Goal: Task Accomplishment & Management: Use online tool/utility

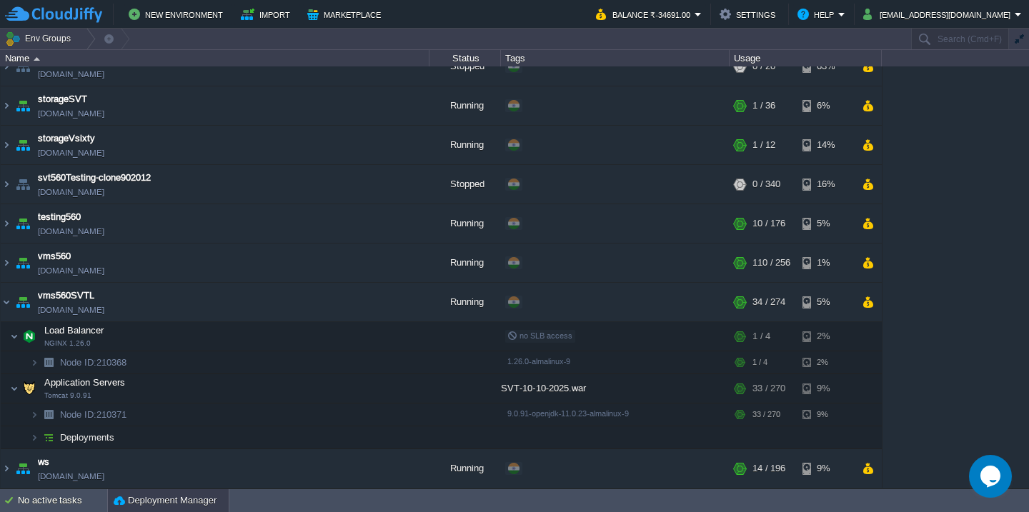
click at [190, 500] on button "Deployment Manager" at bounding box center [165, 501] width 103 height 14
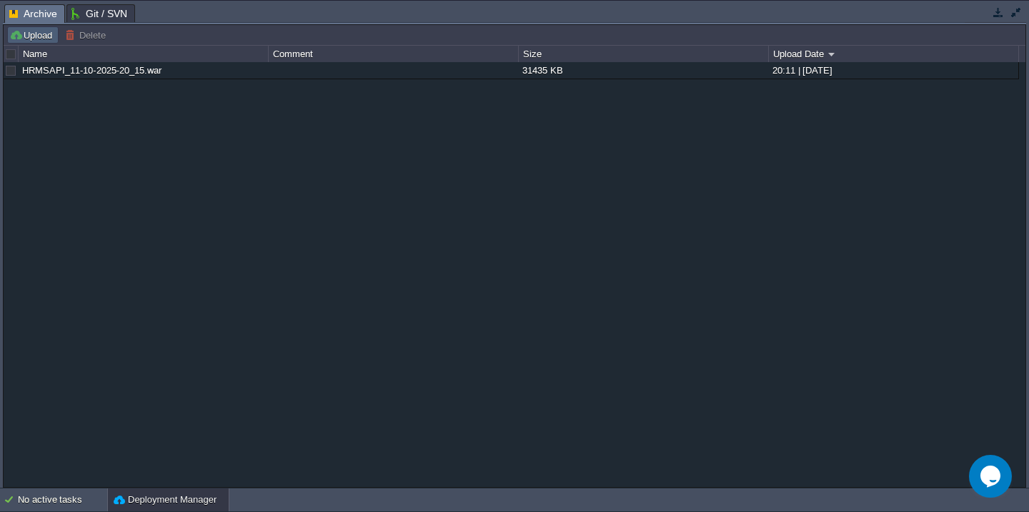
click at [48, 31] on button "Upload" at bounding box center [32, 35] width 47 height 13
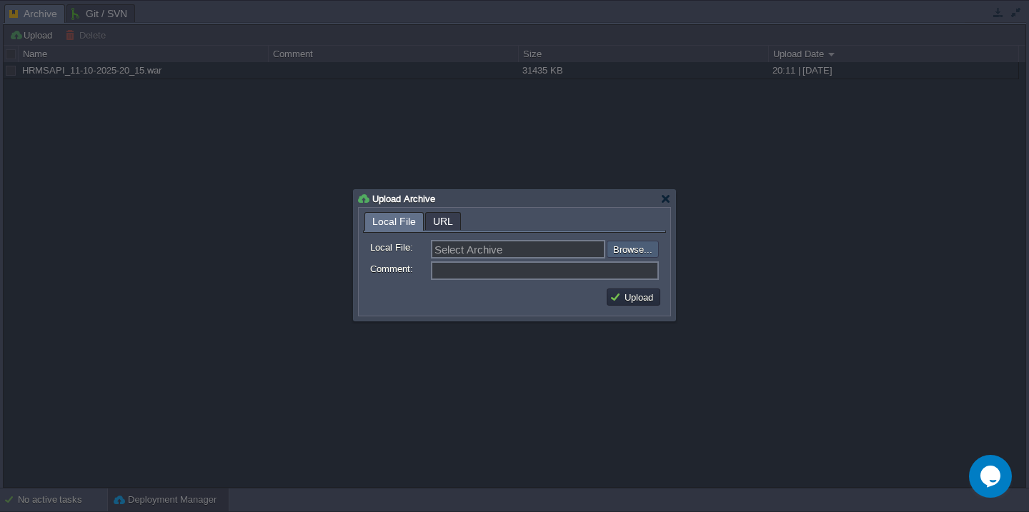
click at [621, 258] on input "file" at bounding box center [568, 249] width 181 height 17
type input "C:\fakepath\VMS_Log-13-10-2025.war"
type input "VMS_Log-13-10-2025.war"
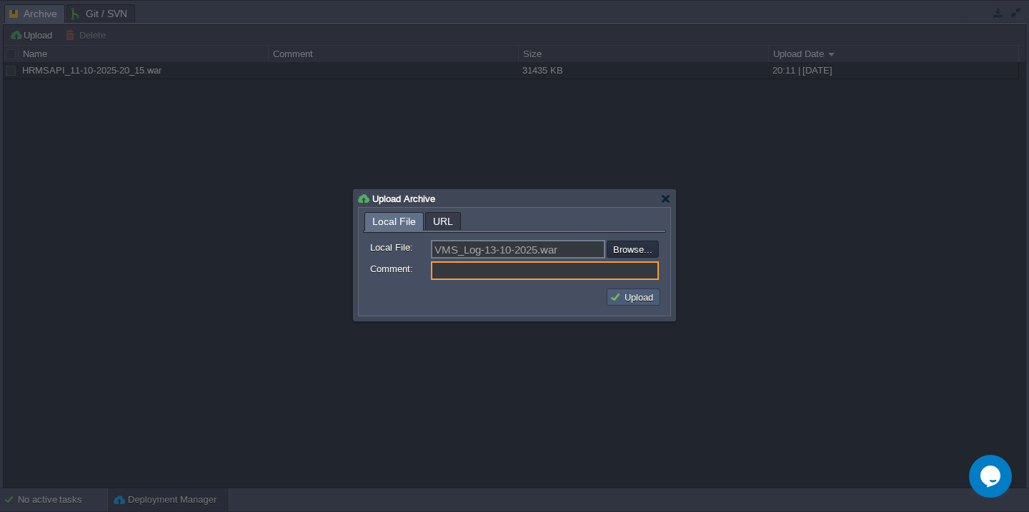
click at [634, 300] on button "Upload" at bounding box center [633, 297] width 48 height 13
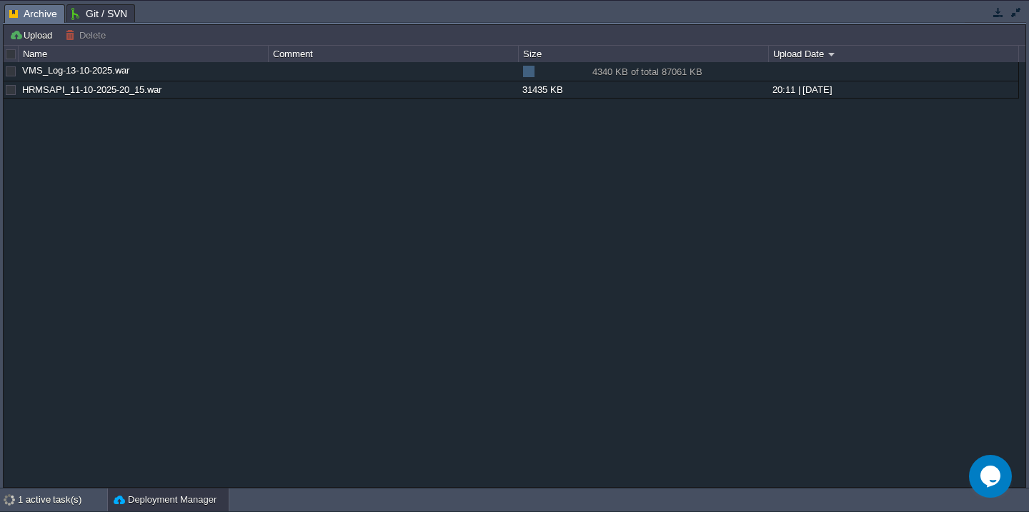
click at [1014, 8] on button "button" at bounding box center [1015, 12] width 13 height 13
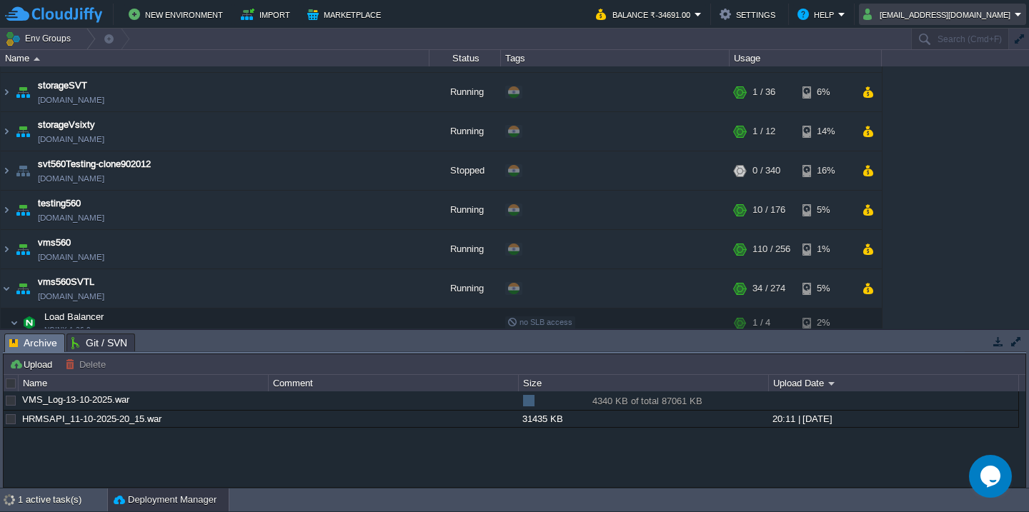
scroll to position [799, 0]
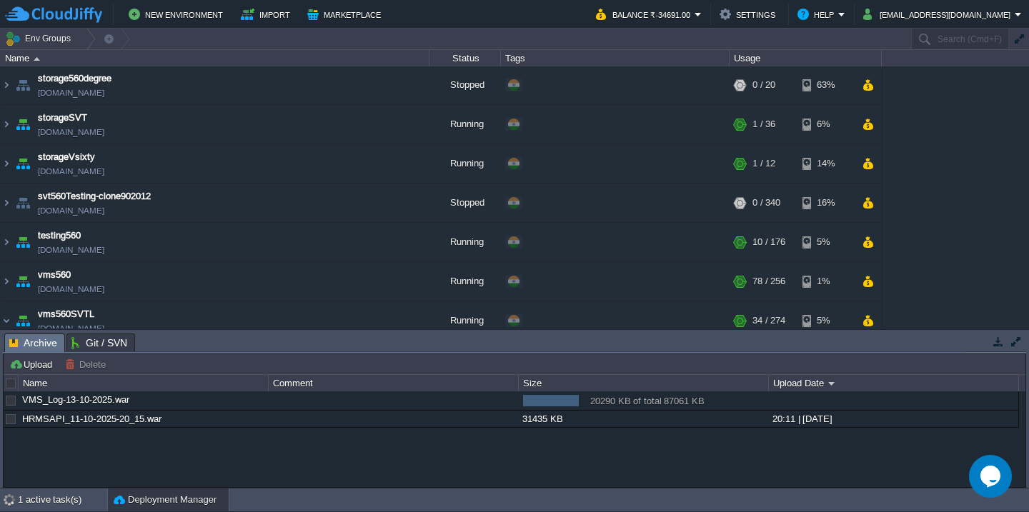
click at [974, 182] on div "560cloud [DOMAIN_NAME] Stopped + Add to Env Group RAM 0% CPU 0% 0 / 120 3% 560C…" at bounding box center [514, 197] width 1029 height 262
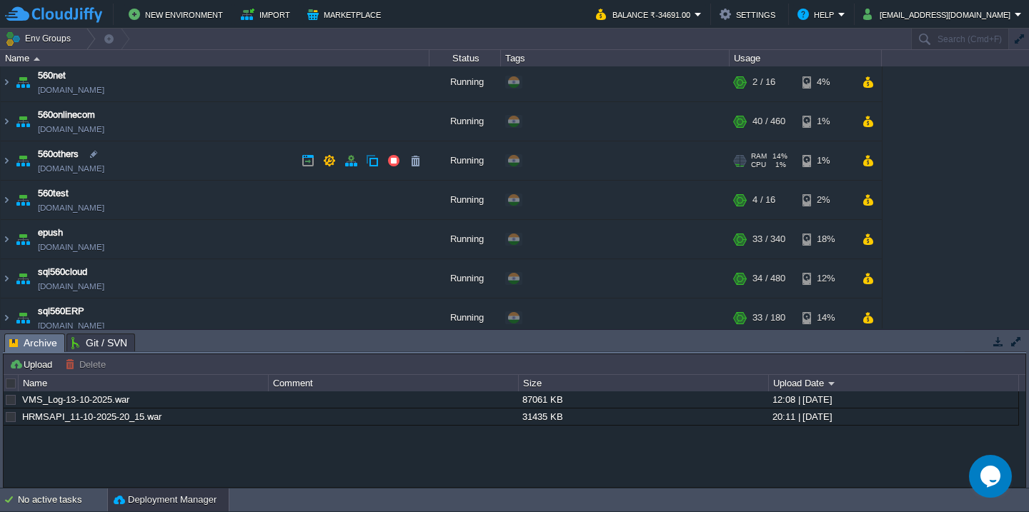
scroll to position [231, 0]
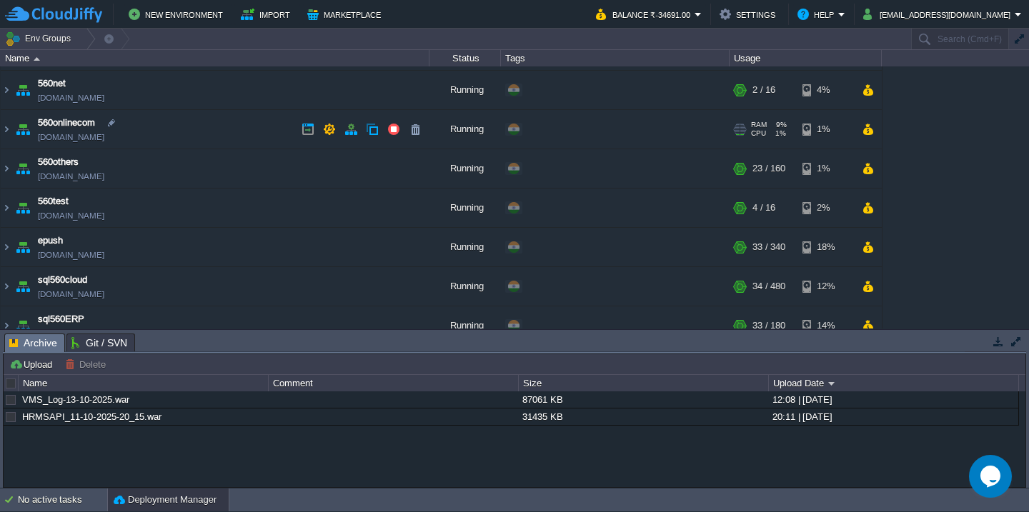
click at [218, 146] on td "560onlinecom [DOMAIN_NAME]" at bounding box center [215, 129] width 429 height 39
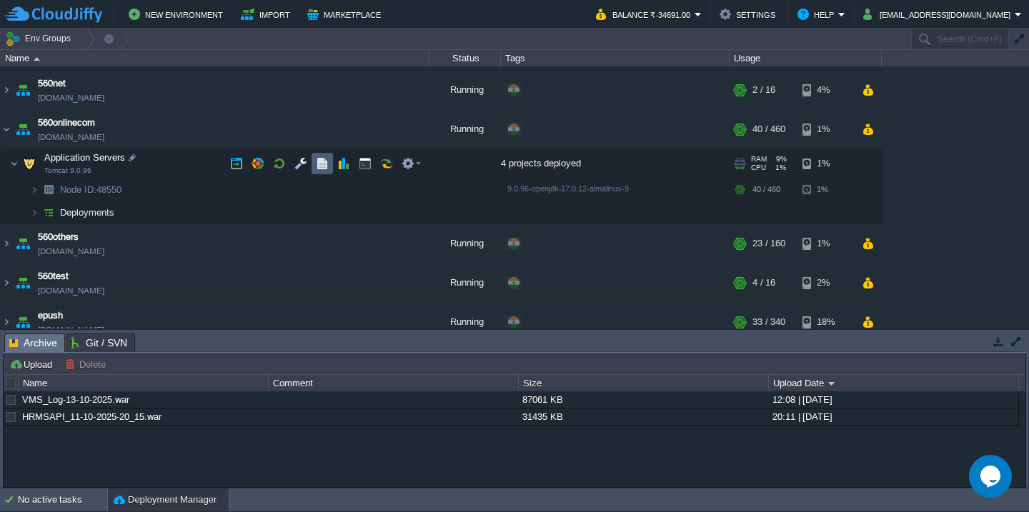
click at [320, 171] on td at bounding box center [321, 163] width 21 height 21
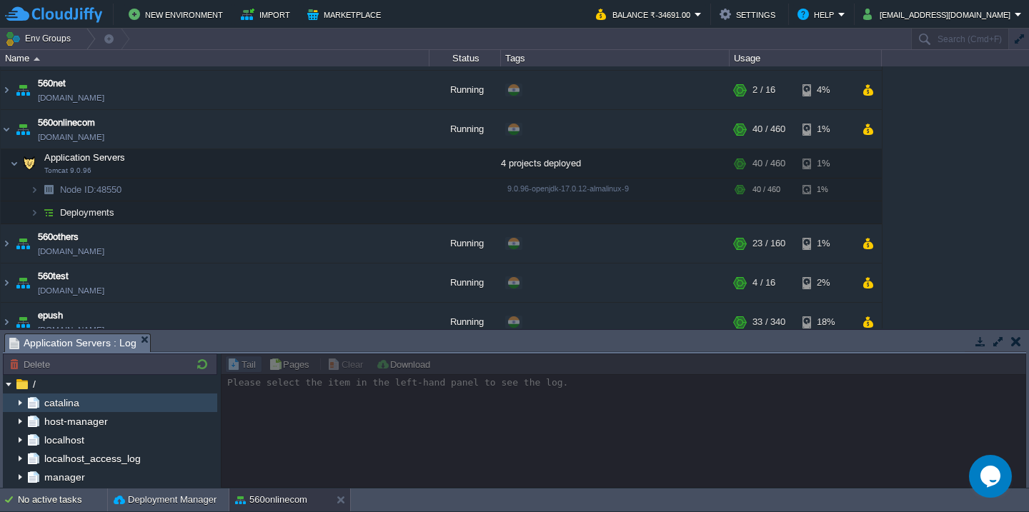
click at [10, 403] on img at bounding box center [8, 400] width 11 height 13
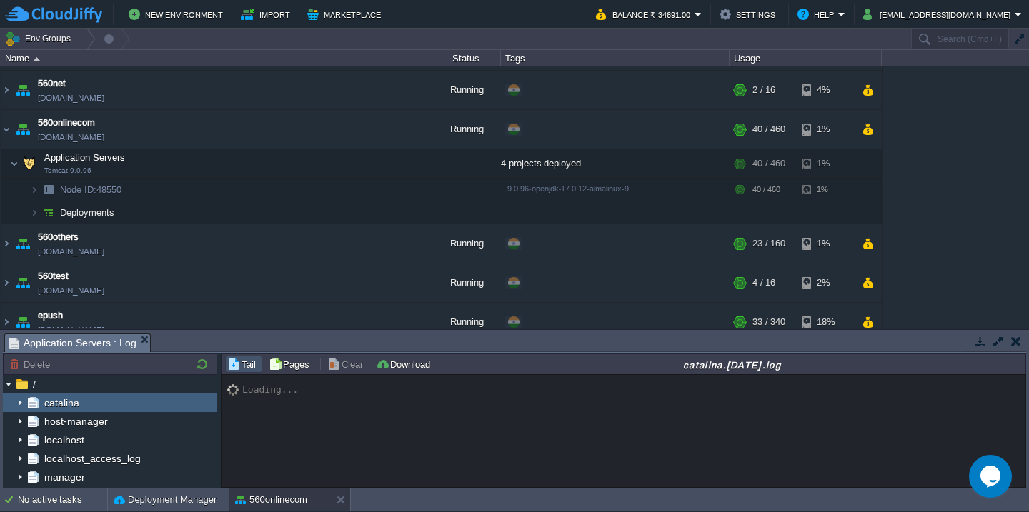
click at [19, 403] on img at bounding box center [19, 403] width 11 height 19
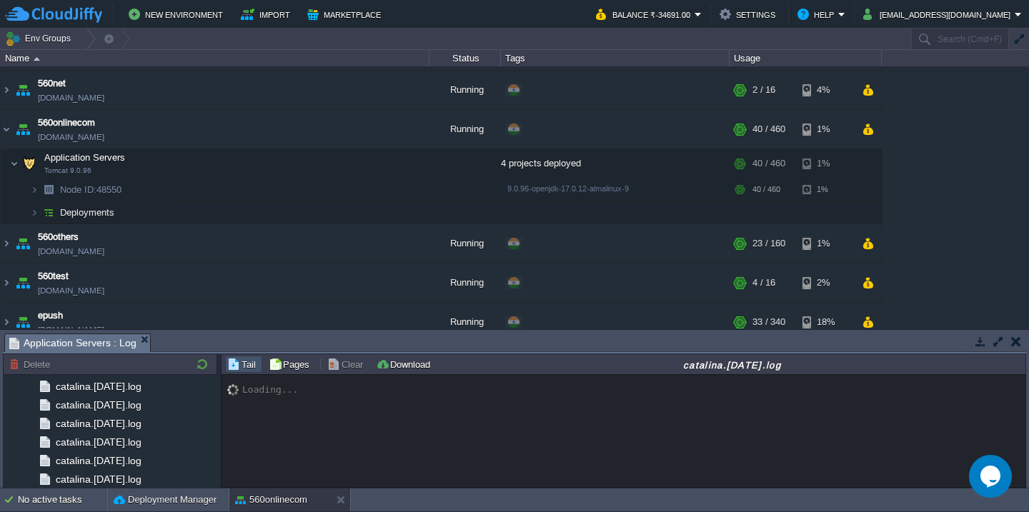
scroll to position [1708, 0]
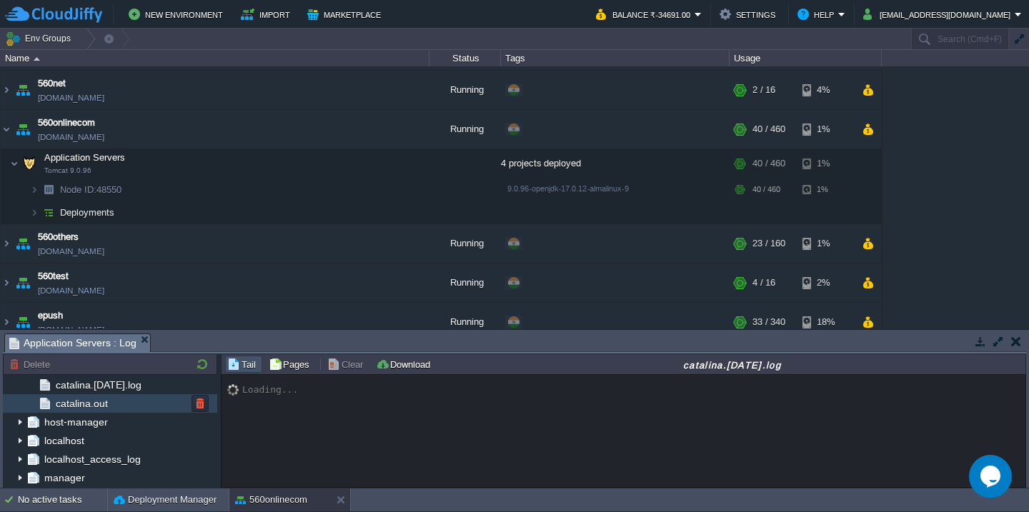
click at [86, 402] on span "catalina.out" at bounding box center [81, 403] width 57 height 13
click at [995, 338] on button "button" at bounding box center [998, 341] width 13 height 13
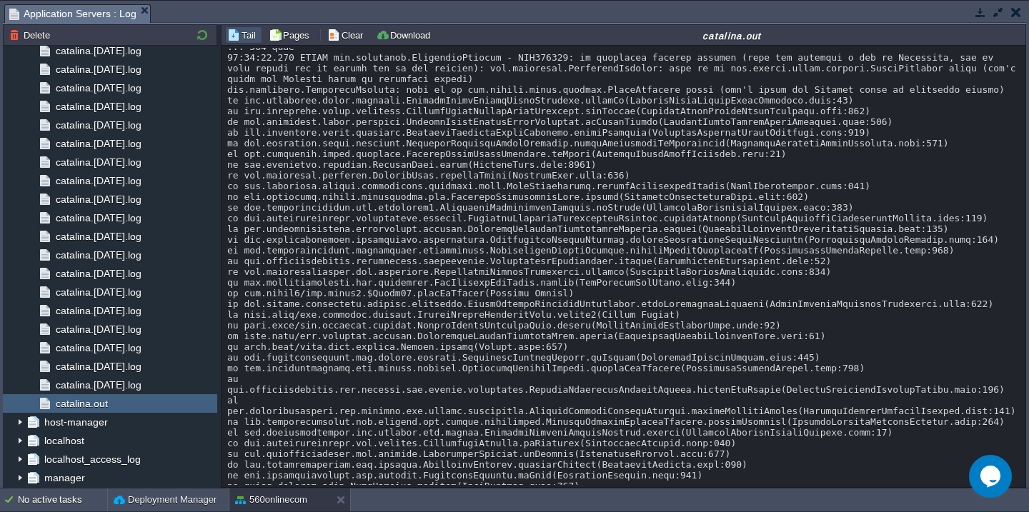
scroll to position [10223, 0]
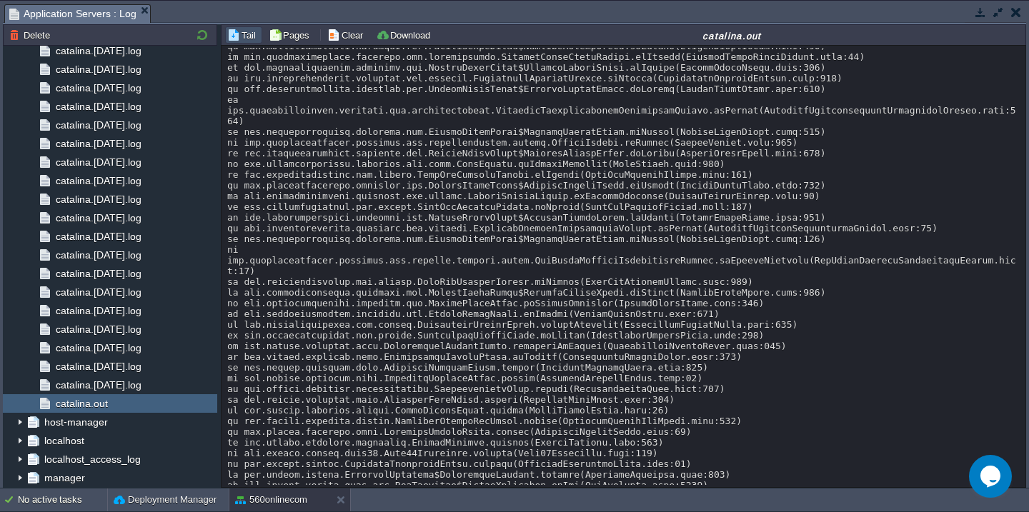
scroll to position [0, 0]
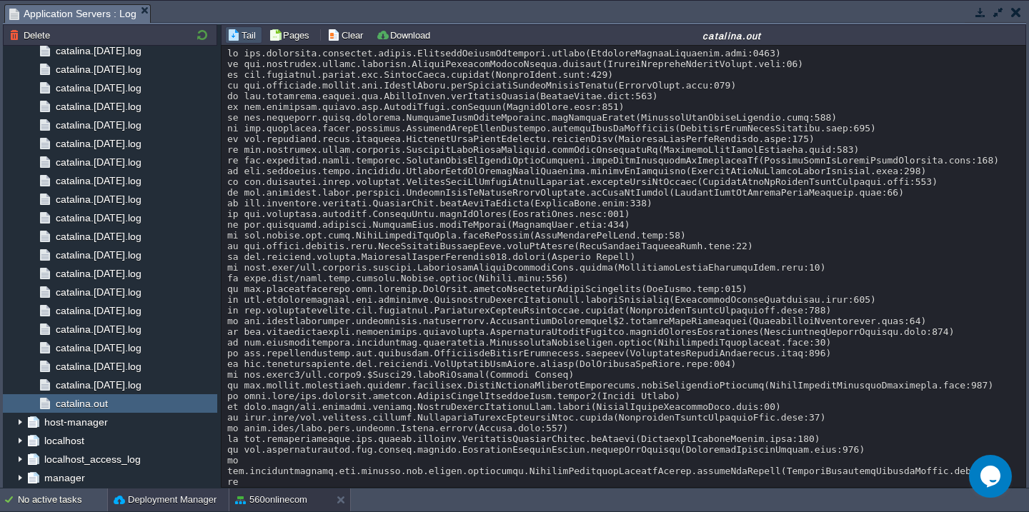
click at [141, 506] on button "Deployment Manager" at bounding box center [165, 500] width 103 height 14
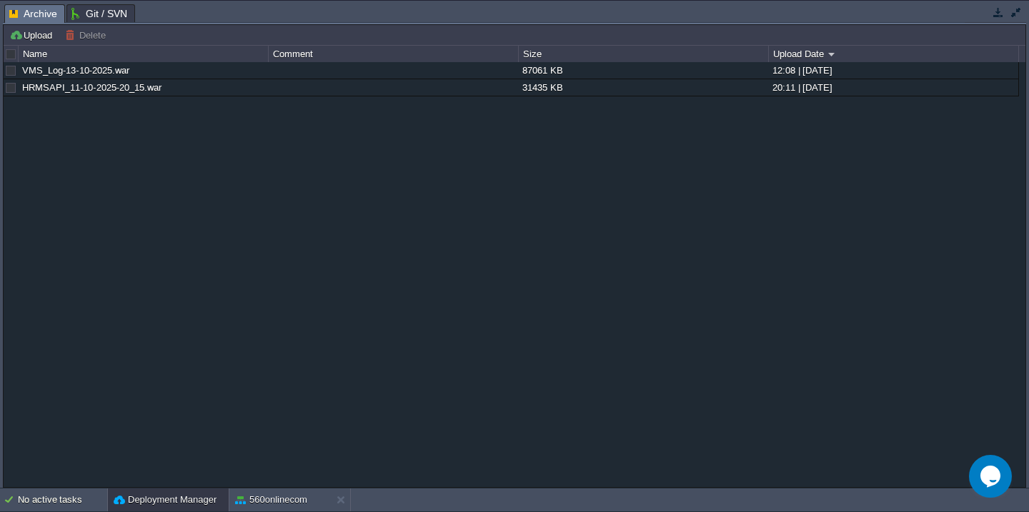
click at [1019, 12] on button "button" at bounding box center [1015, 12] width 13 height 13
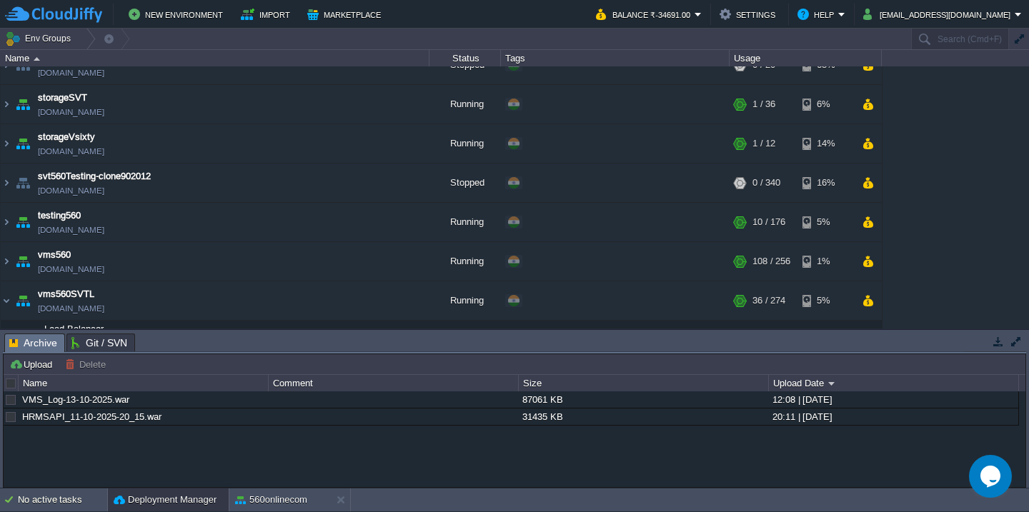
scroll to position [1048, 0]
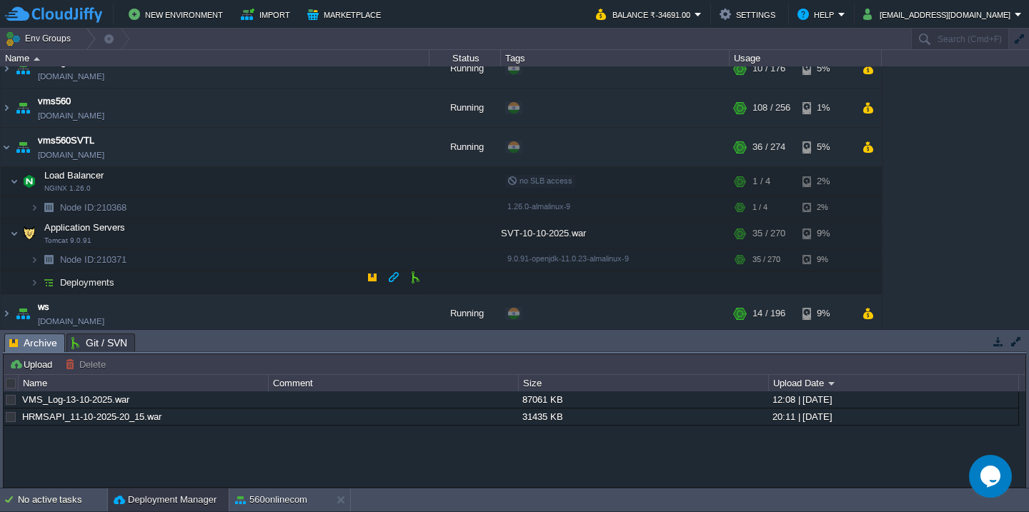
click at [186, 274] on td "Deployments" at bounding box center [215, 282] width 429 height 23
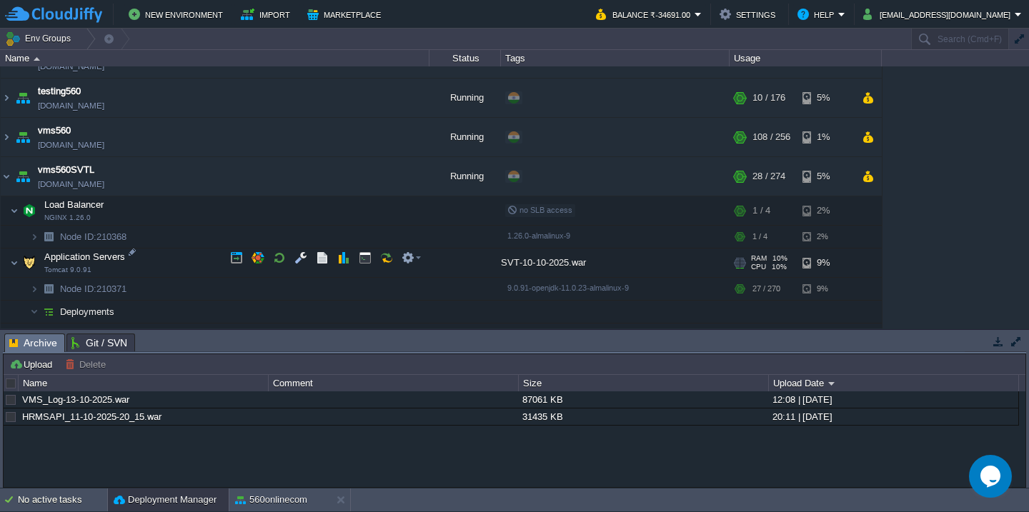
scroll to position [1017, 0]
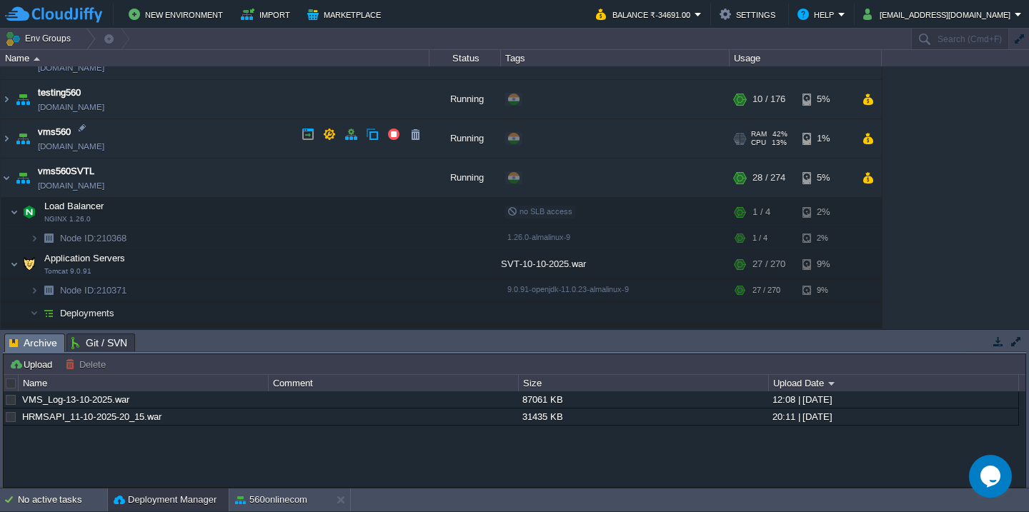
click at [192, 134] on td "vms560 [DOMAIN_NAME]" at bounding box center [215, 138] width 429 height 39
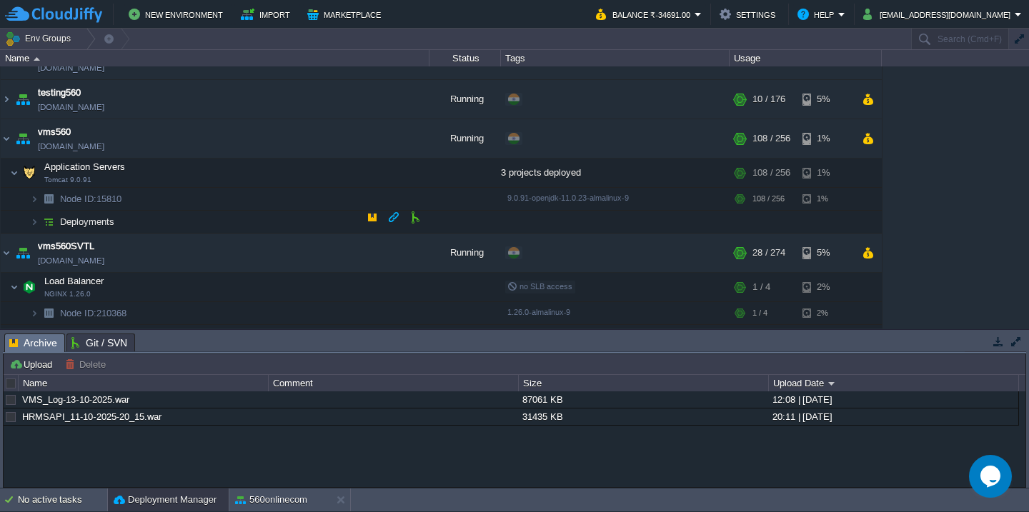
click at [160, 223] on td "Deployments" at bounding box center [215, 222] width 429 height 23
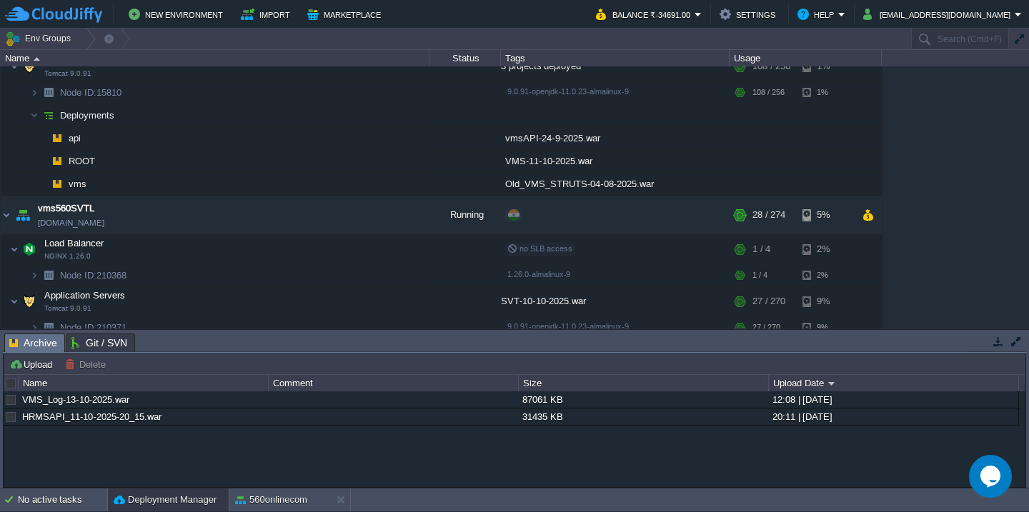
scroll to position [1213, 0]
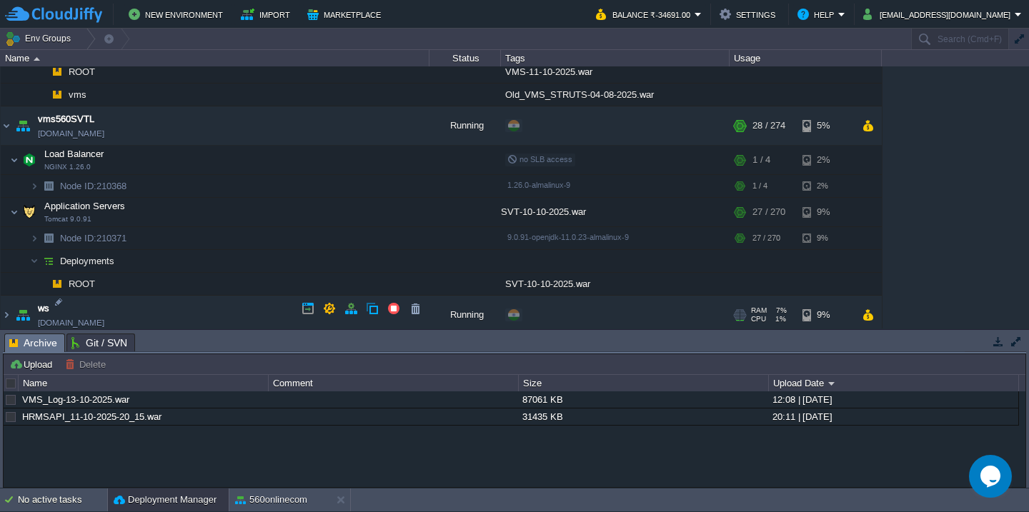
click at [184, 311] on td "ws [DOMAIN_NAME]" at bounding box center [215, 315] width 429 height 39
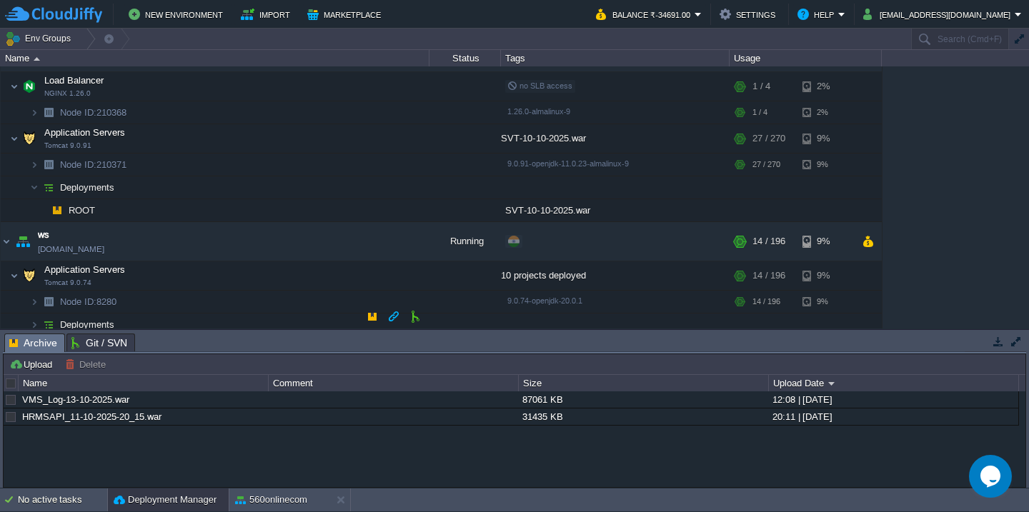
click at [181, 321] on td "Deployments" at bounding box center [215, 325] width 429 height 23
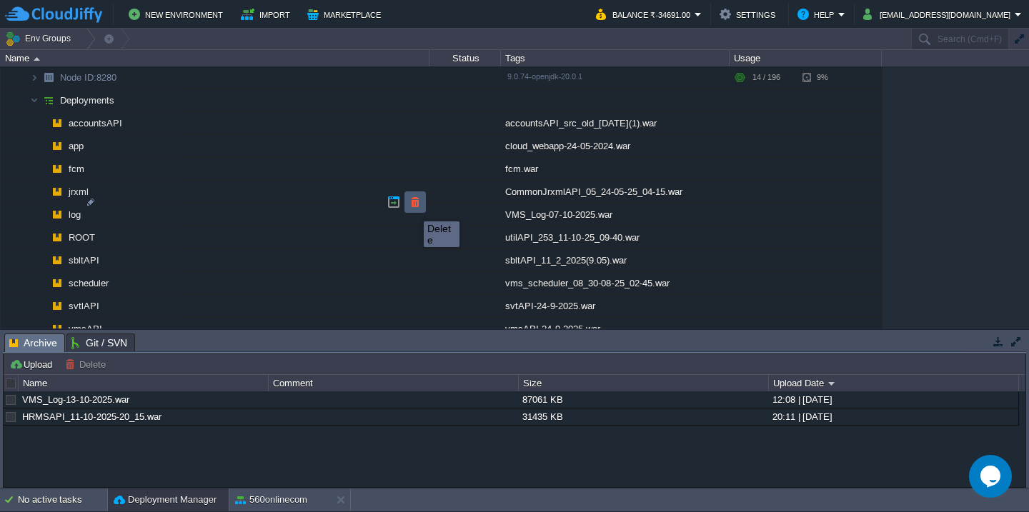
click at [415, 205] on button "button" at bounding box center [415, 202] width 13 height 13
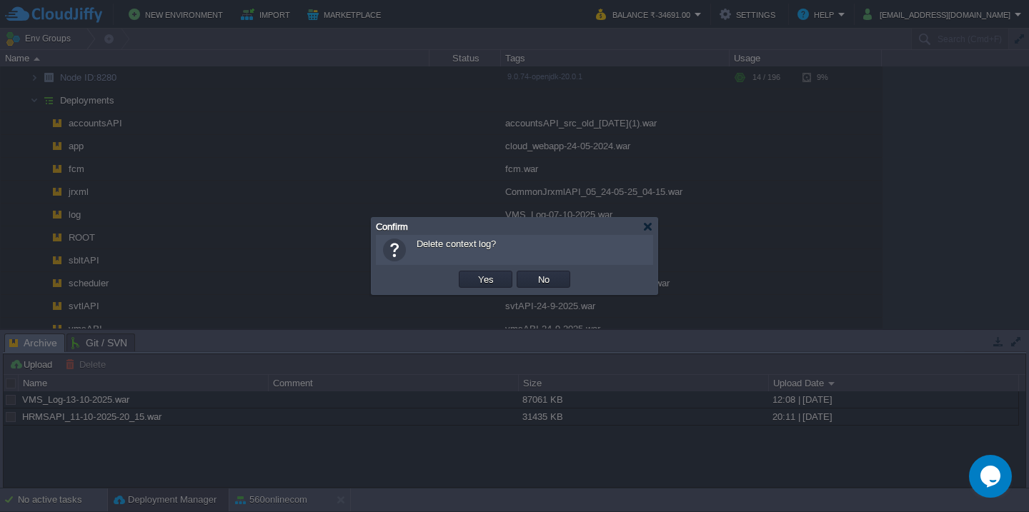
click at [474, 273] on button "Yes" at bounding box center [486, 279] width 24 height 13
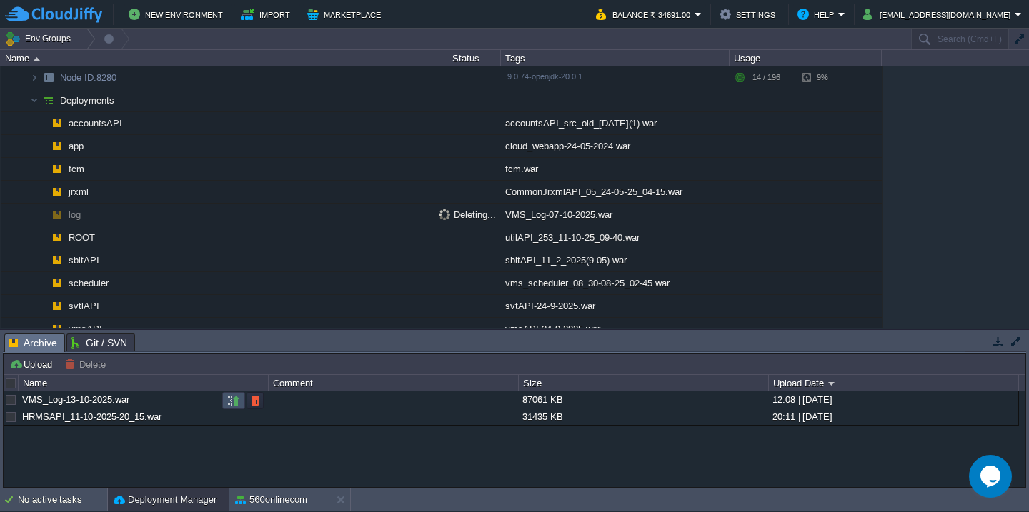
click at [233, 401] on button "button" at bounding box center [233, 400] width 13 height 13
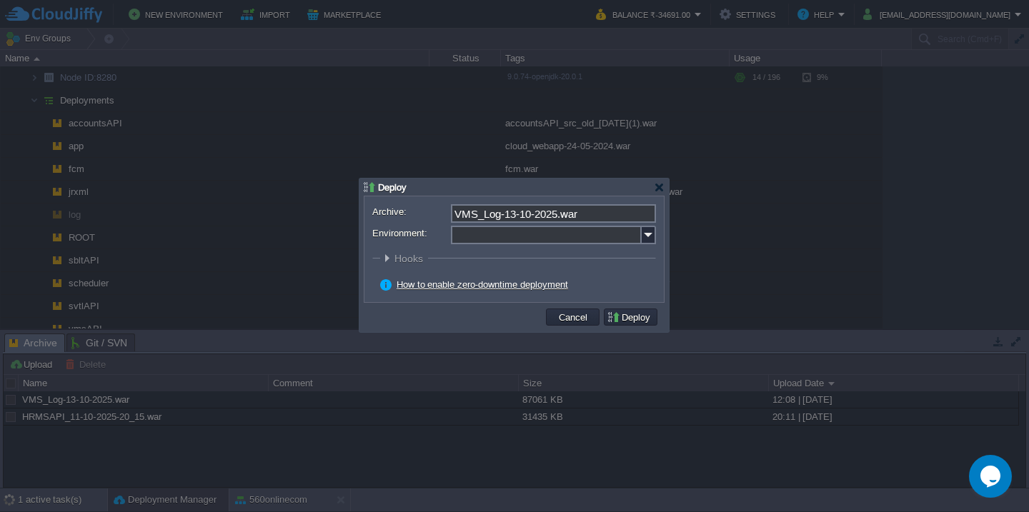
click at [520, 234] on input "Environment:" at bounding box center [546, 235] width 191 height 19
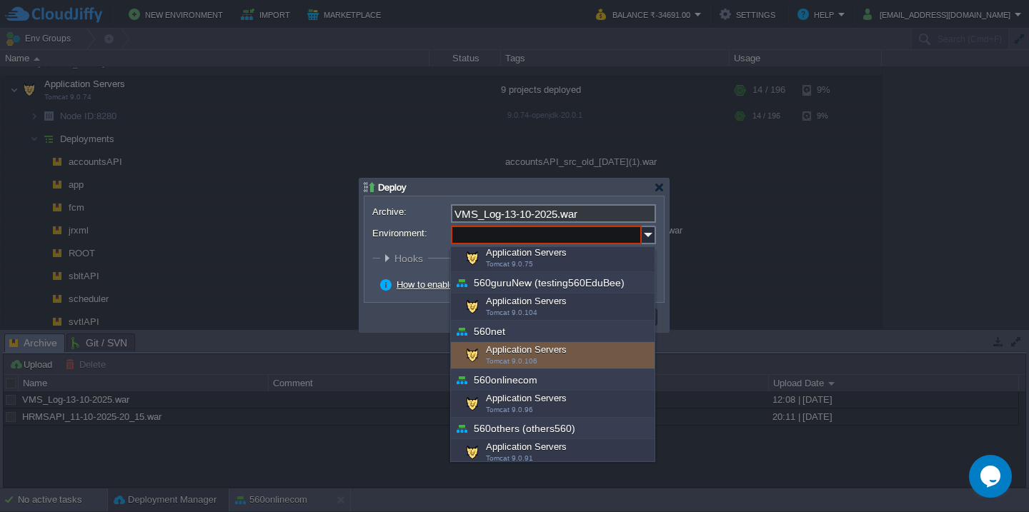
scroll to position [514, 0]
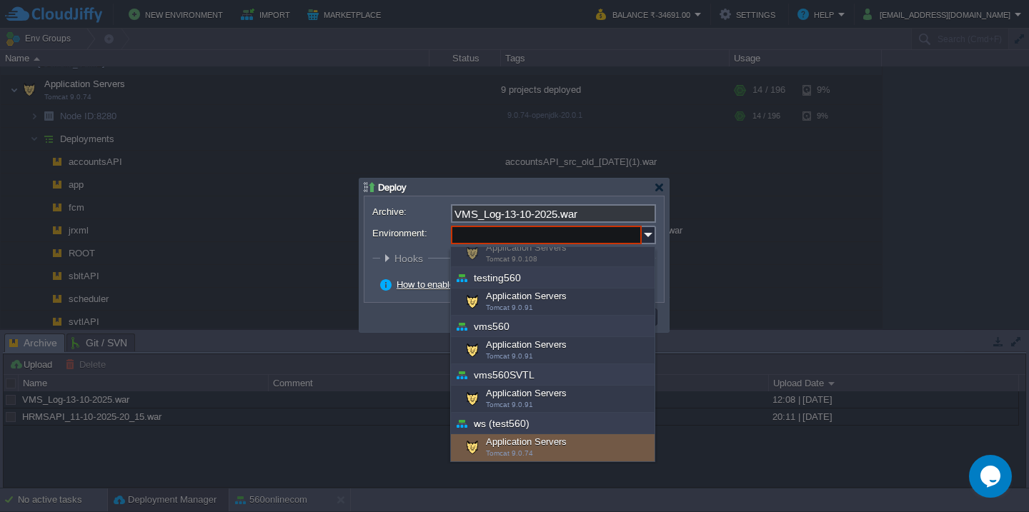
click at [504, 456] on span "Tomcat 9.0.74" at bounding box center [509, 453] width 47 height 8
type input "Application Servers (ws (test560))"
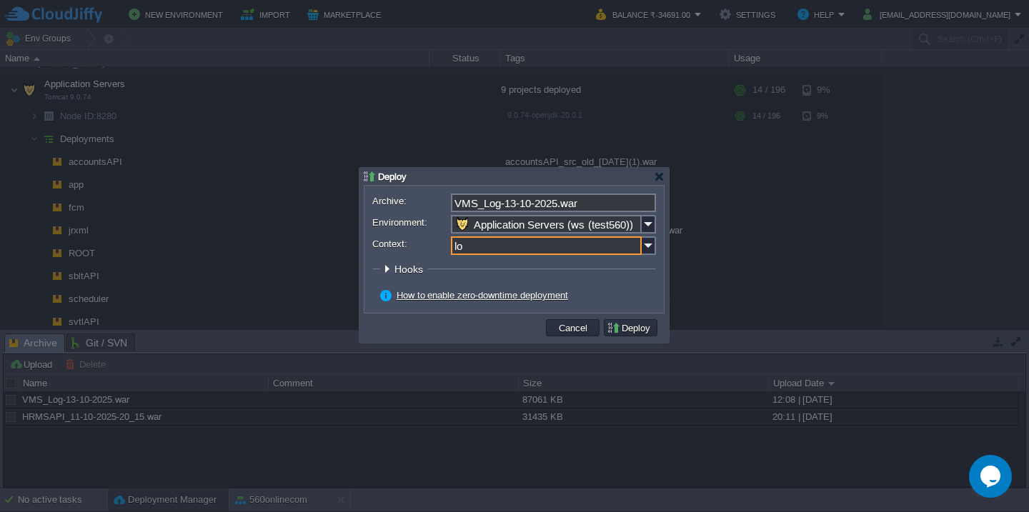
type input "log"
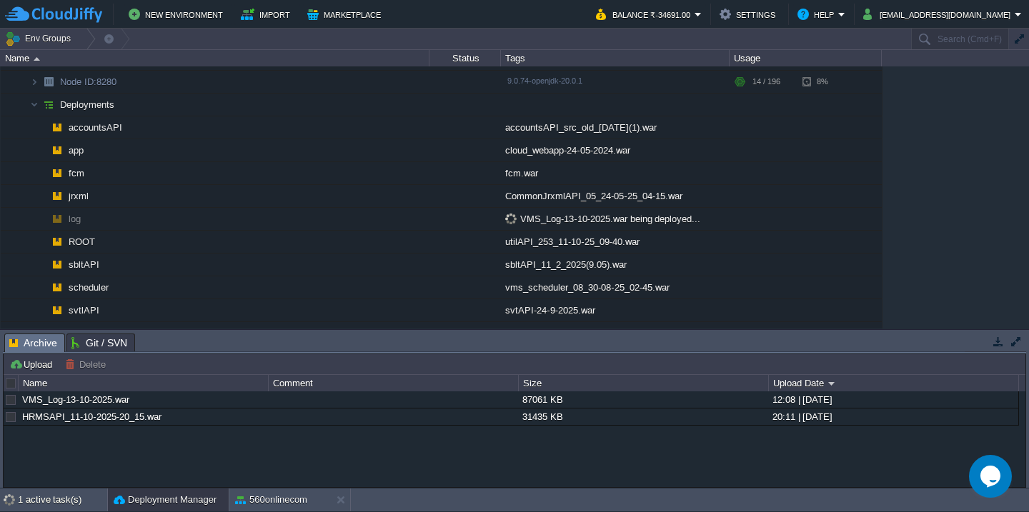
scroll to position [1472, 0]
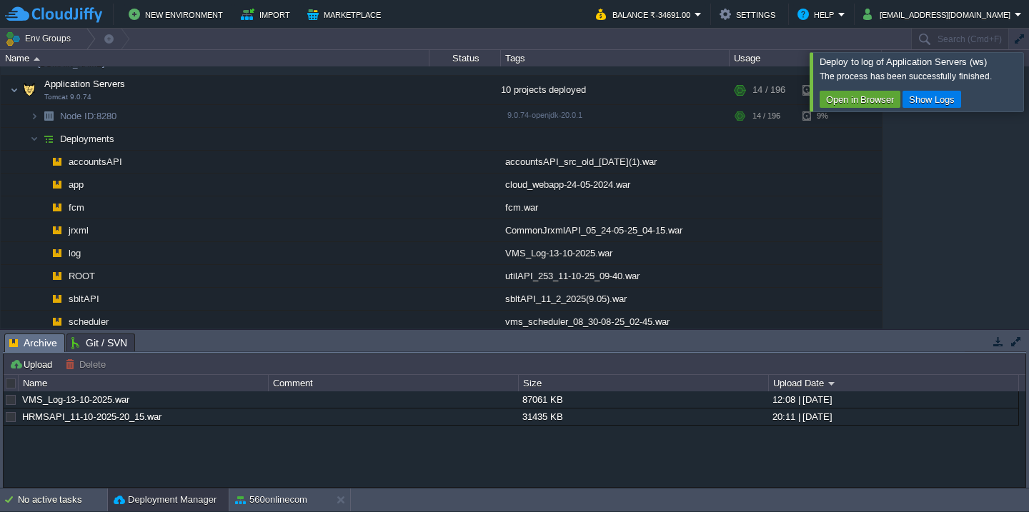
click at [1028, 94] on div at bounding box center [1046, 81] width 0 height 59
